Goal: Task Accomplishment & Management: Complete application form

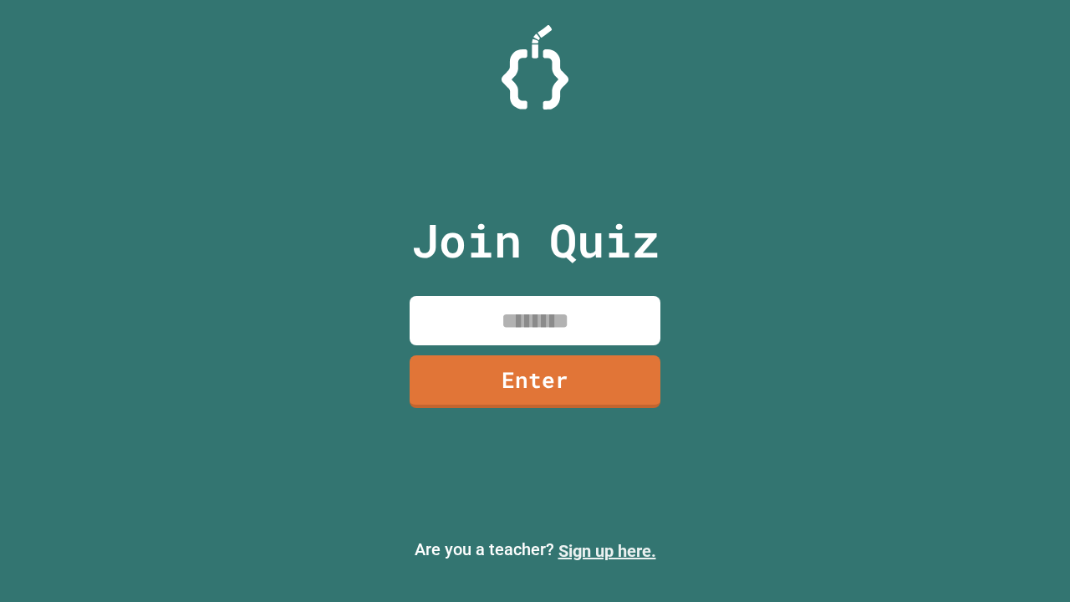
click at [607, 551] on link "Sign up here." at bounding box center [607, 551] width 98 height 20
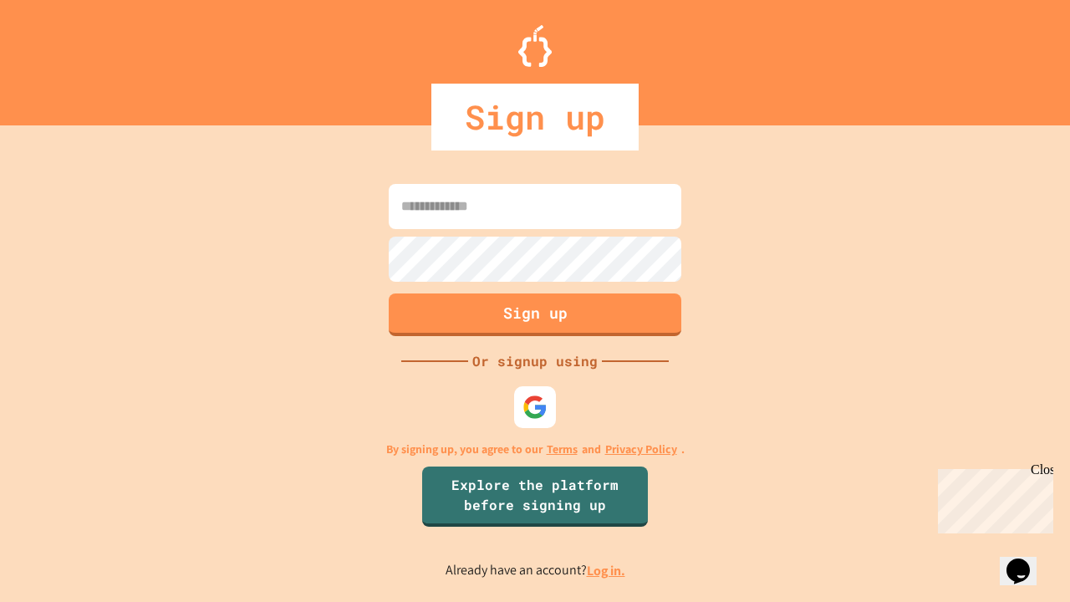
click at [607, 570] on link "Log in." at bounding box center [606, 571] width 38 height 18
